Goal: Check status: Check status

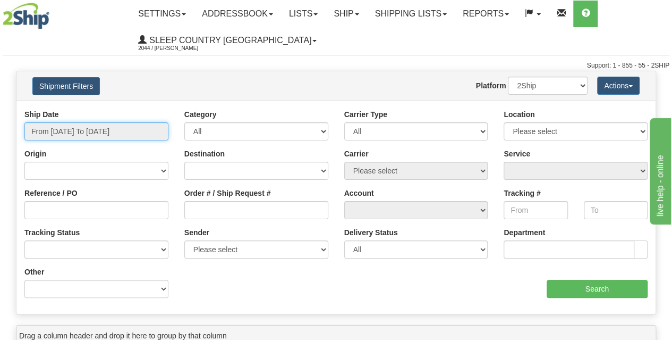
click at [92, 136] on input "From [DATE] To [DATE]" at bounding box center [96, 131] width 144 height 18
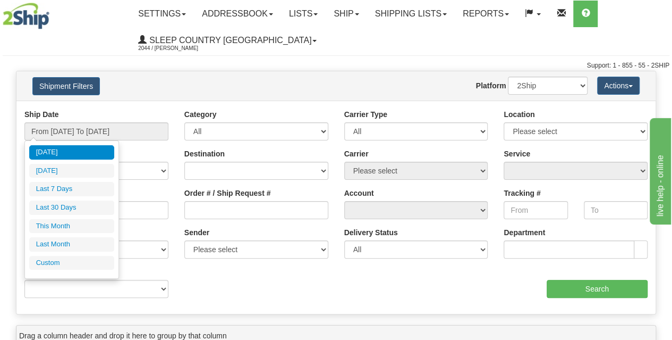
click at [78, 206] on li "Last 30 Days" at bounding box center [71, 207] width 85 height 14
type input "From [DATE] To [DATE]"
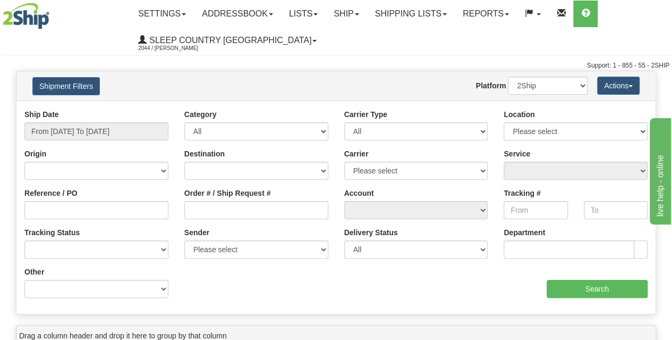
click at [236, 219] on div "Order # / Ship Request #" at bounding box center [256, 207] width 160 height 39
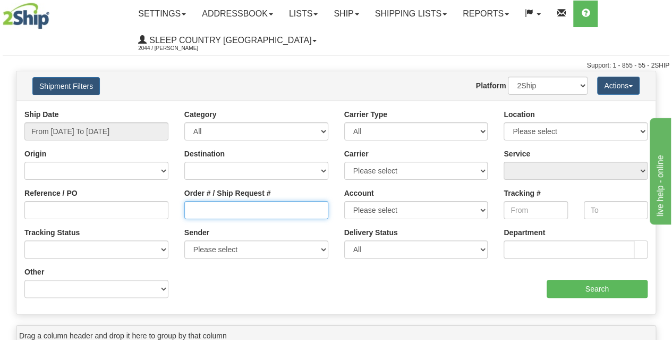
click at [238, 210] on input "Order # / Ship Request #" at bounding box center [256, 210] width 144 height 18
paste input "9008I043126"
type input "9008I043126"
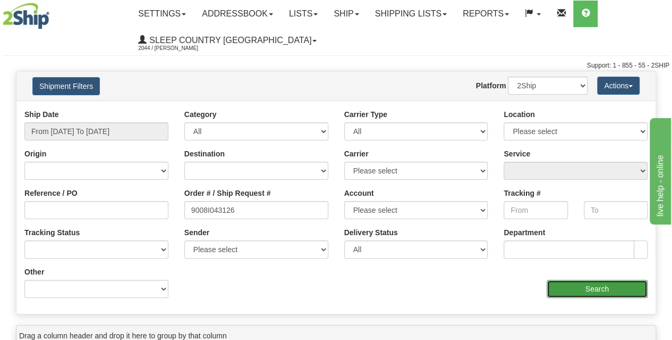
click at [589, 285] on input "Search" at bounding box center [598, 289] width 102 height 18
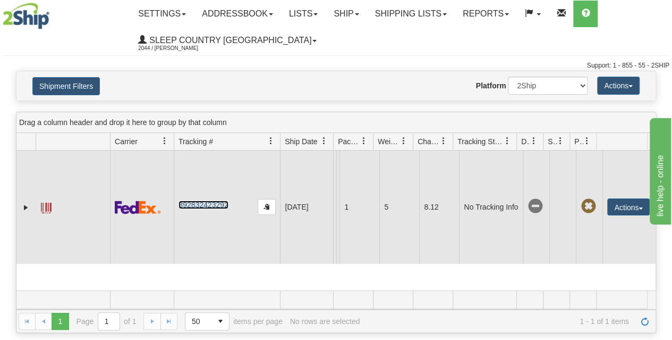
click at [209, 206] on link "392832423292" at bounding box center [203, 204] width 49 height 9
